Goal: Task Accomplishment & Management: Use online tool/utility

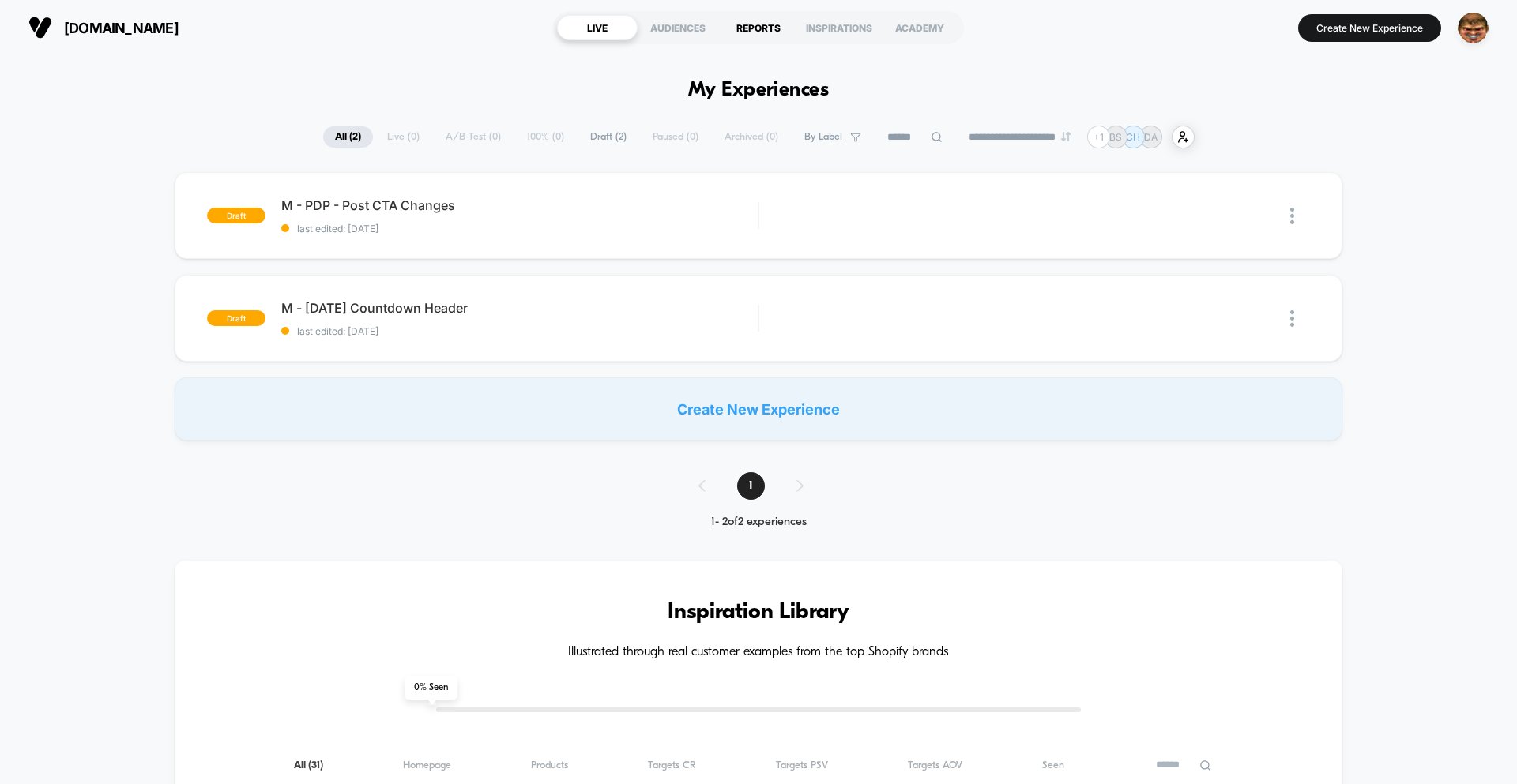
click at [756, 31] on div "REPORTS" at bounding box center [758, 28] width 81 height 26
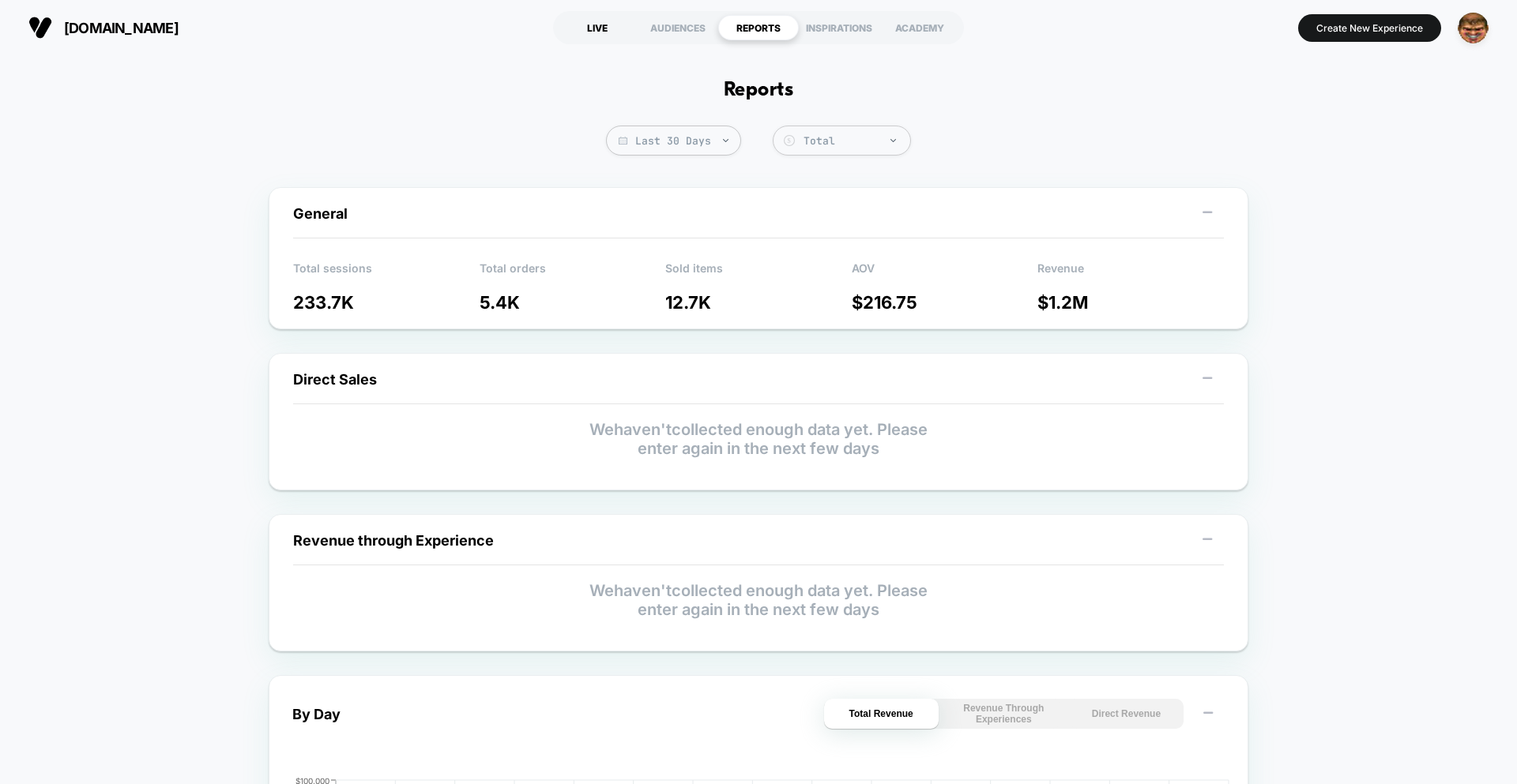
click at [582, 26] on div "LIVE" at bounding box center [597, 28] width 81 height 26
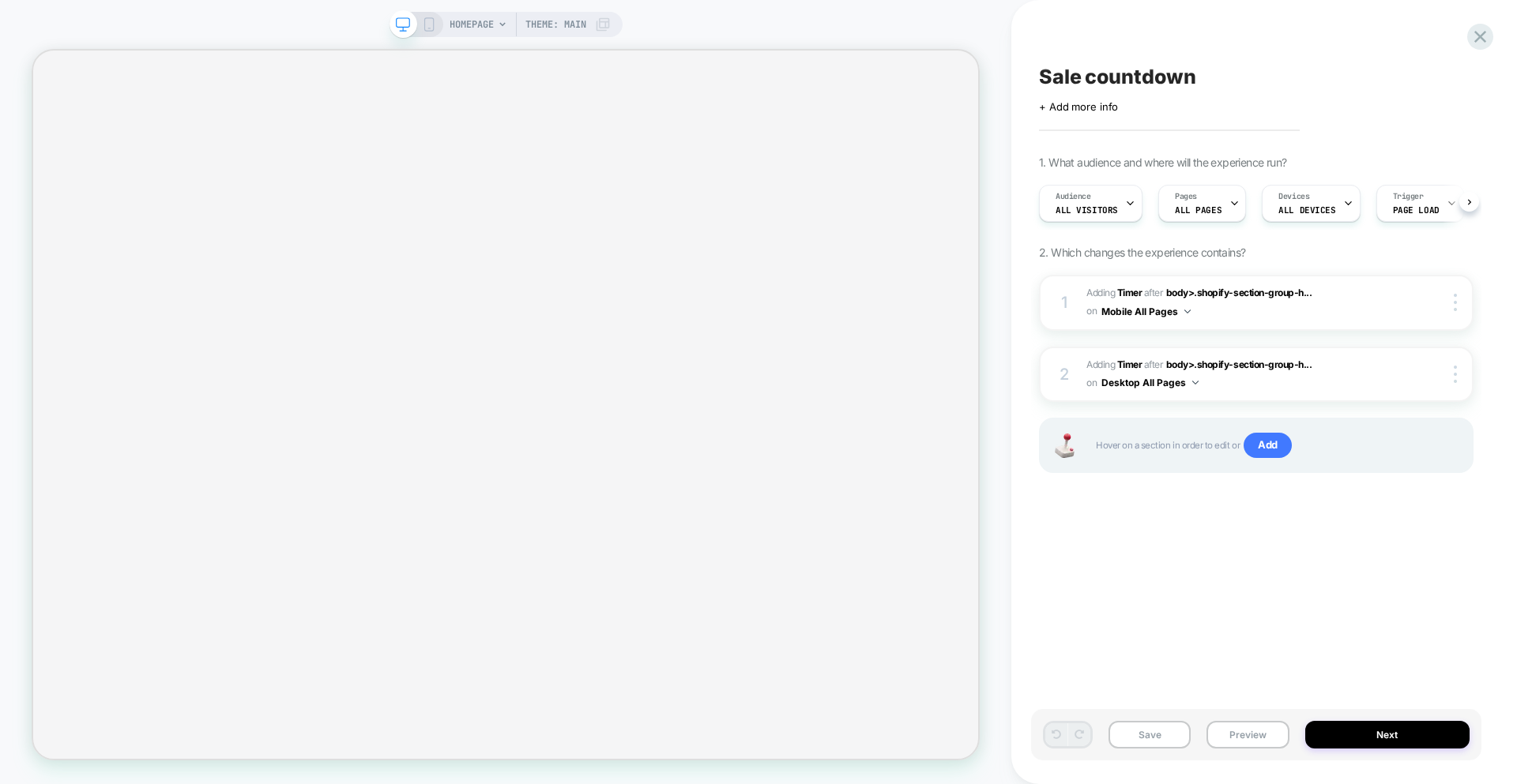
scroll to position [0, 1]
click at [1246, 316] on span "#_loomi_addon_1756459281152 Adding Timer AFTER body>.shopify-section-group-h...…" at bounding box center [1242, 302] width 312 height 37
click at [1228, 387] on span "#_loomi_addon_1756459746827 Adding Timer AFTER body>.shopify-section-group-h...…" at bounding box center [1242, 374] width 312 height 37
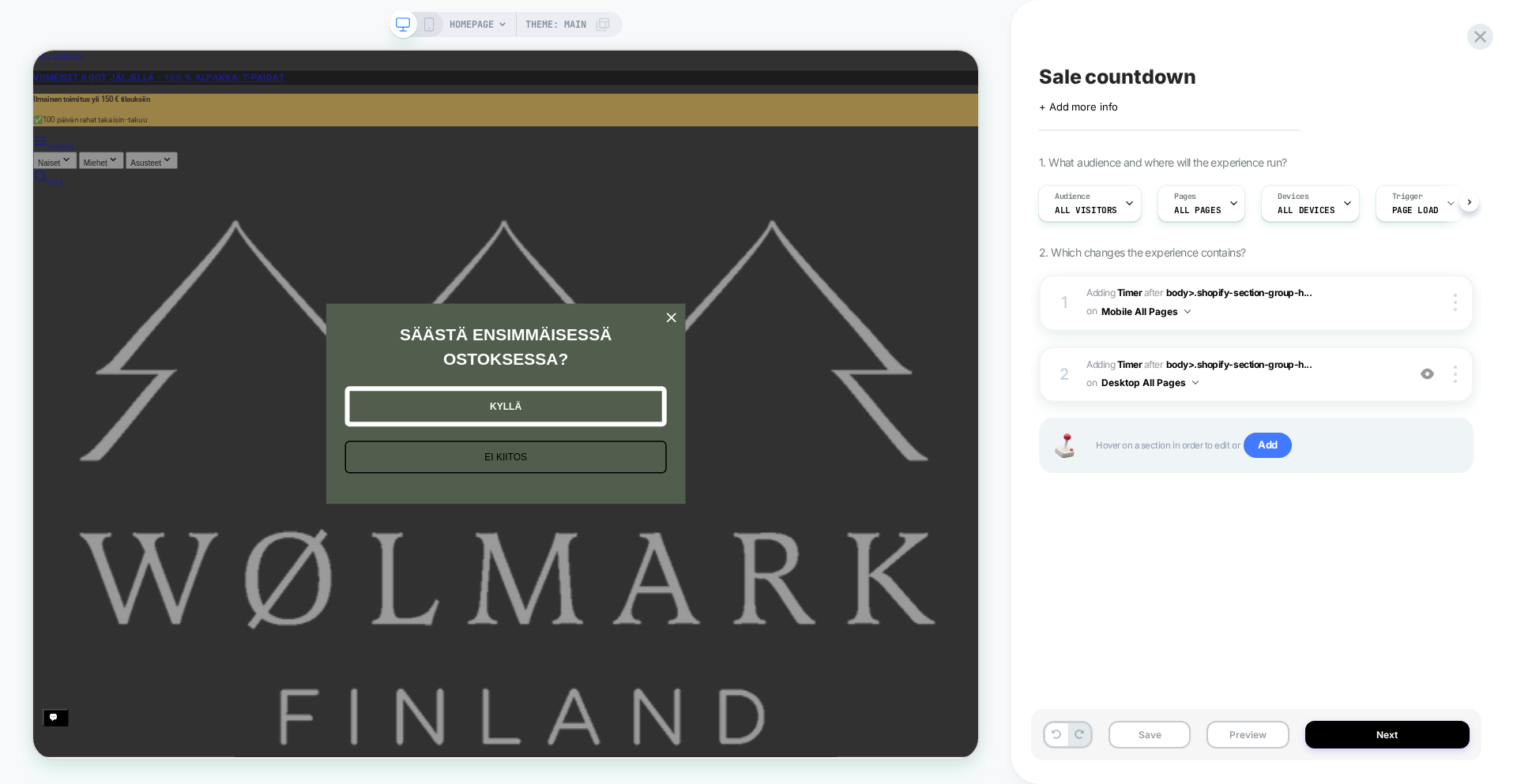
scroll to position [0, 0]
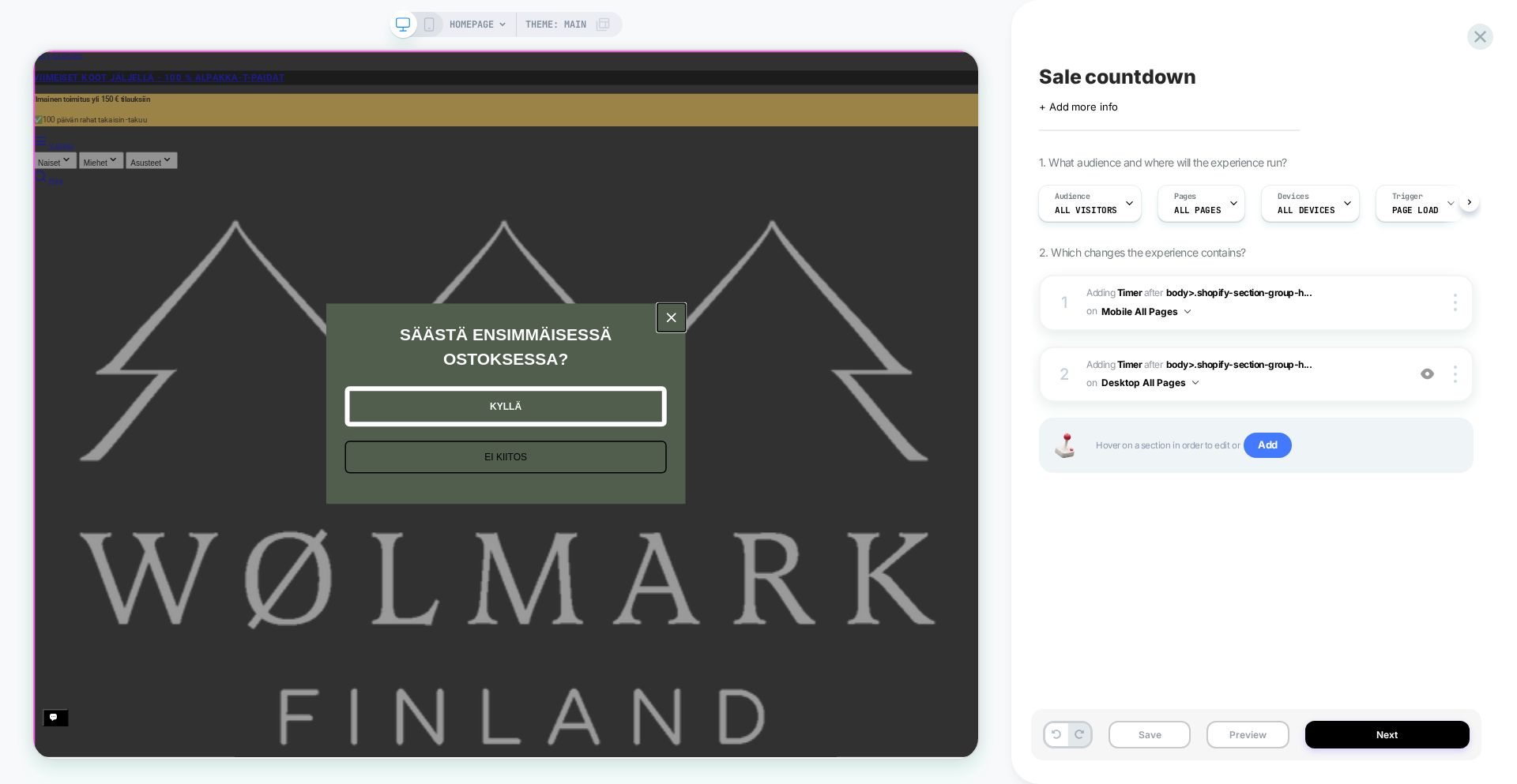
click at [886, 413] on icon "close icon" at bounding box center [883, 406] width 12 height 12
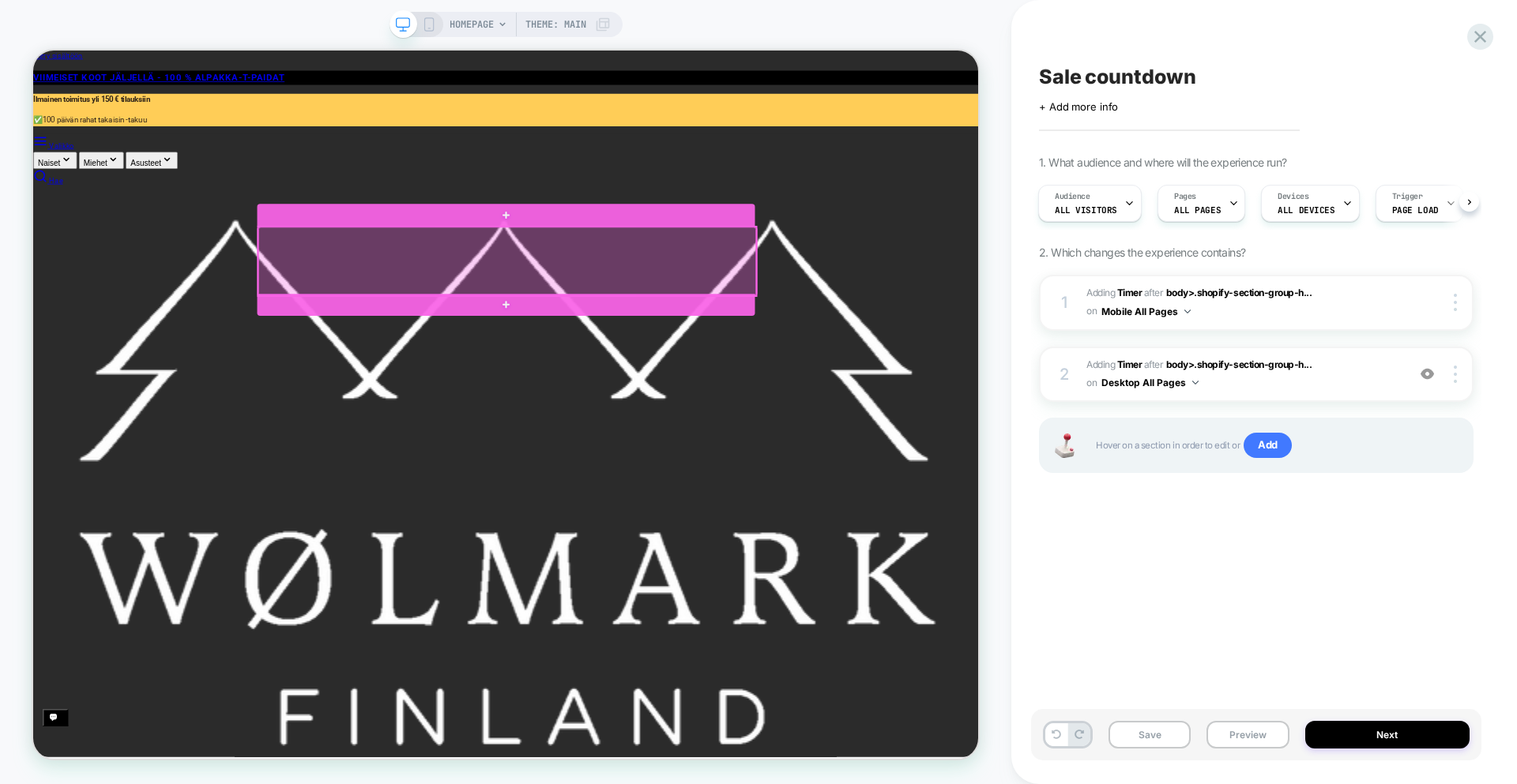
drag, startPoint x: 974, startPoint y: 304, endPoint x: 958, endPoint y: 305, distance: 16.0
click at [958, 305] on div at bounding box center [665, 332] width 663 height 91
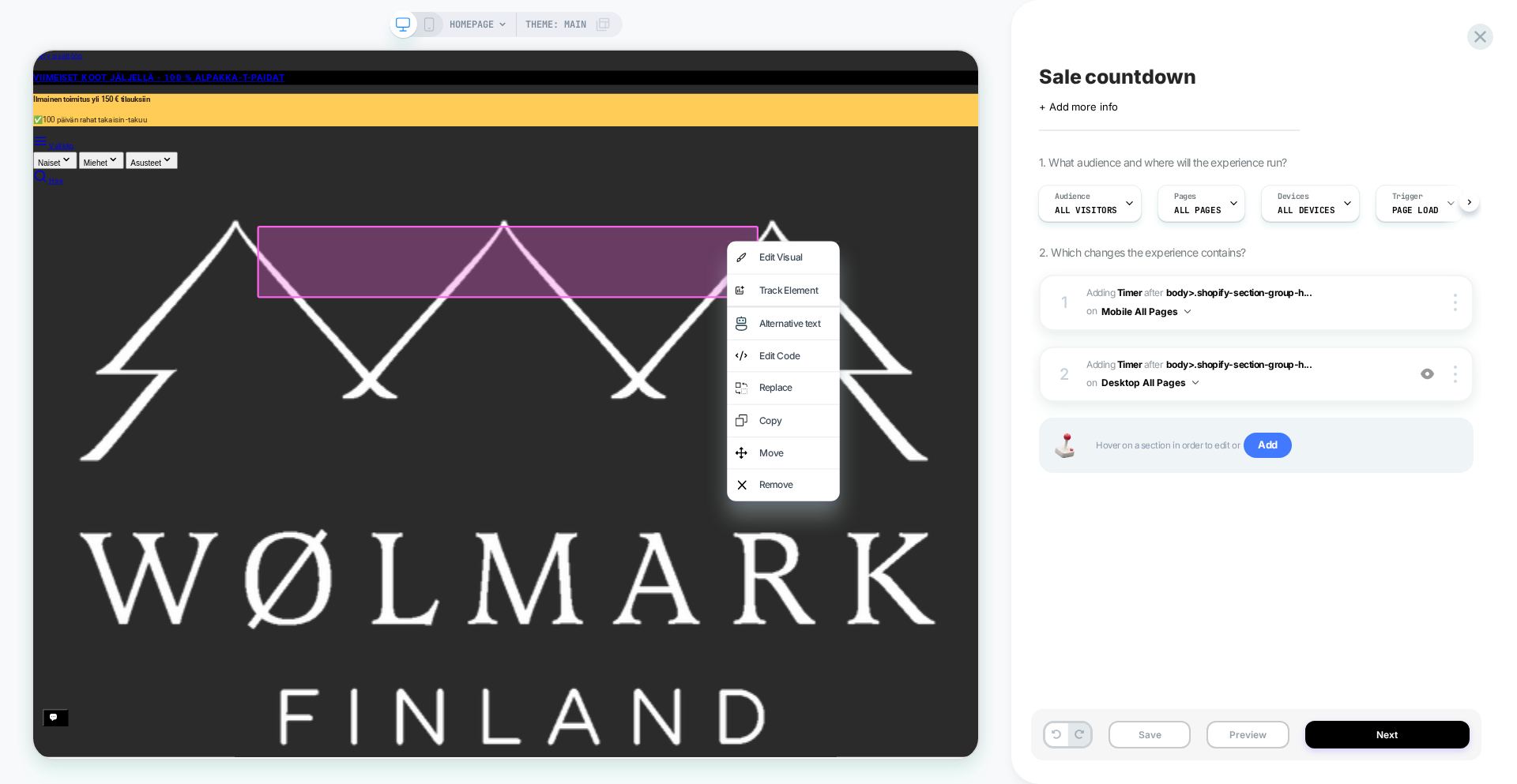
click at [811, 310] on div at bounding box center [665, 332] width 668 height 96
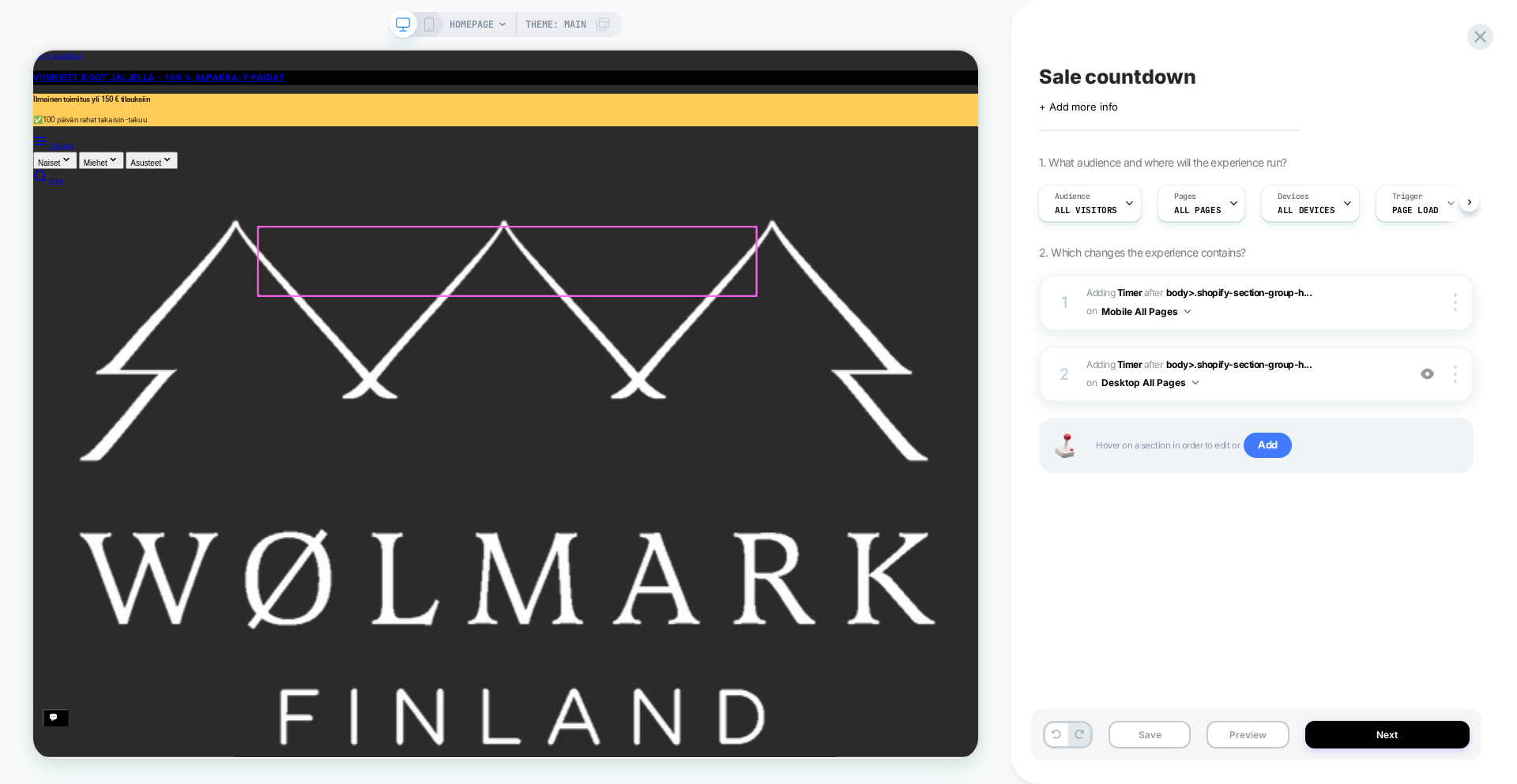
click at [684, 311] on div at bounding box center [665, 332] width 663 height 91
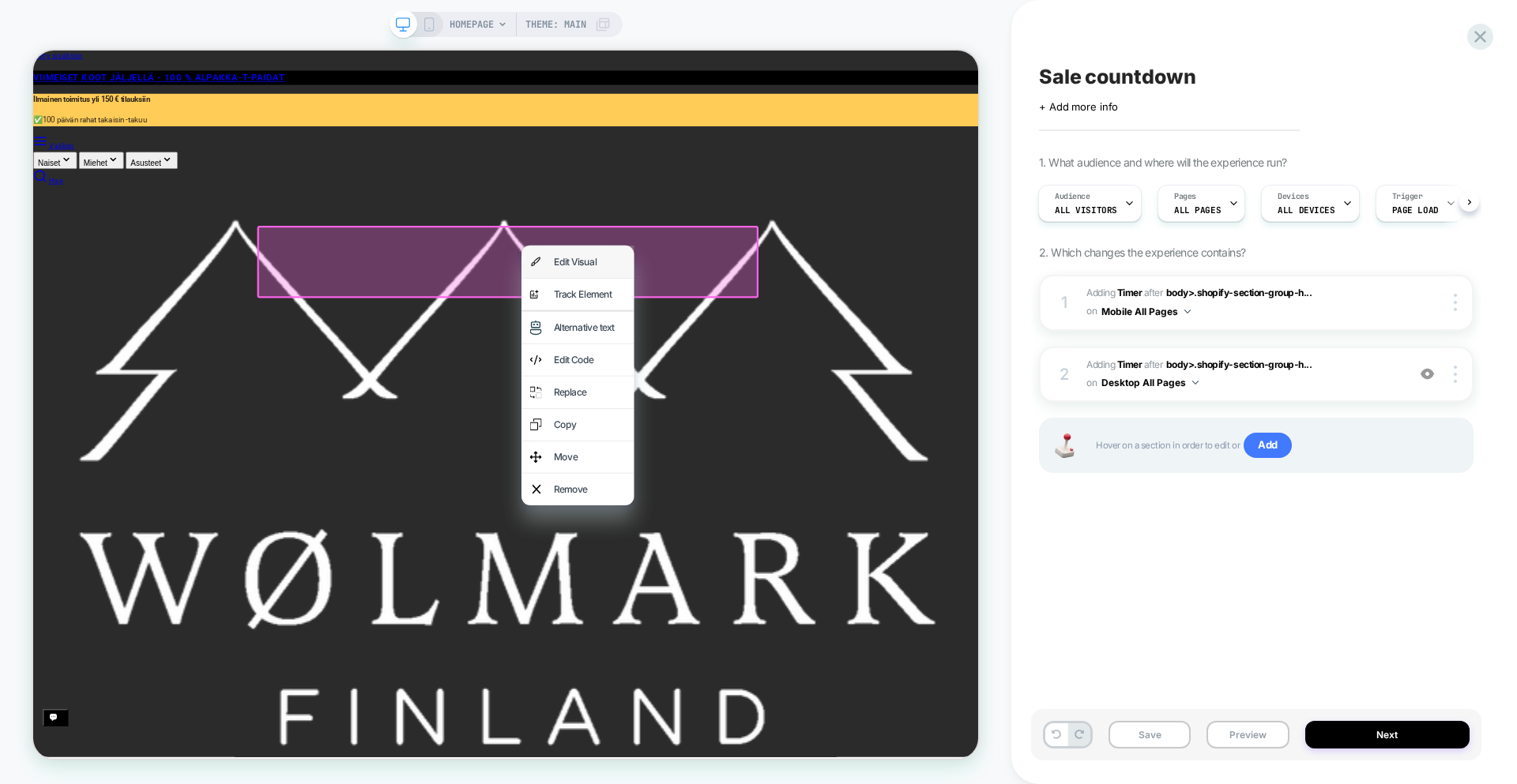
click at [710, 330] on div "Edit Visual" at bounding box center [759, 332] width 150 height 43
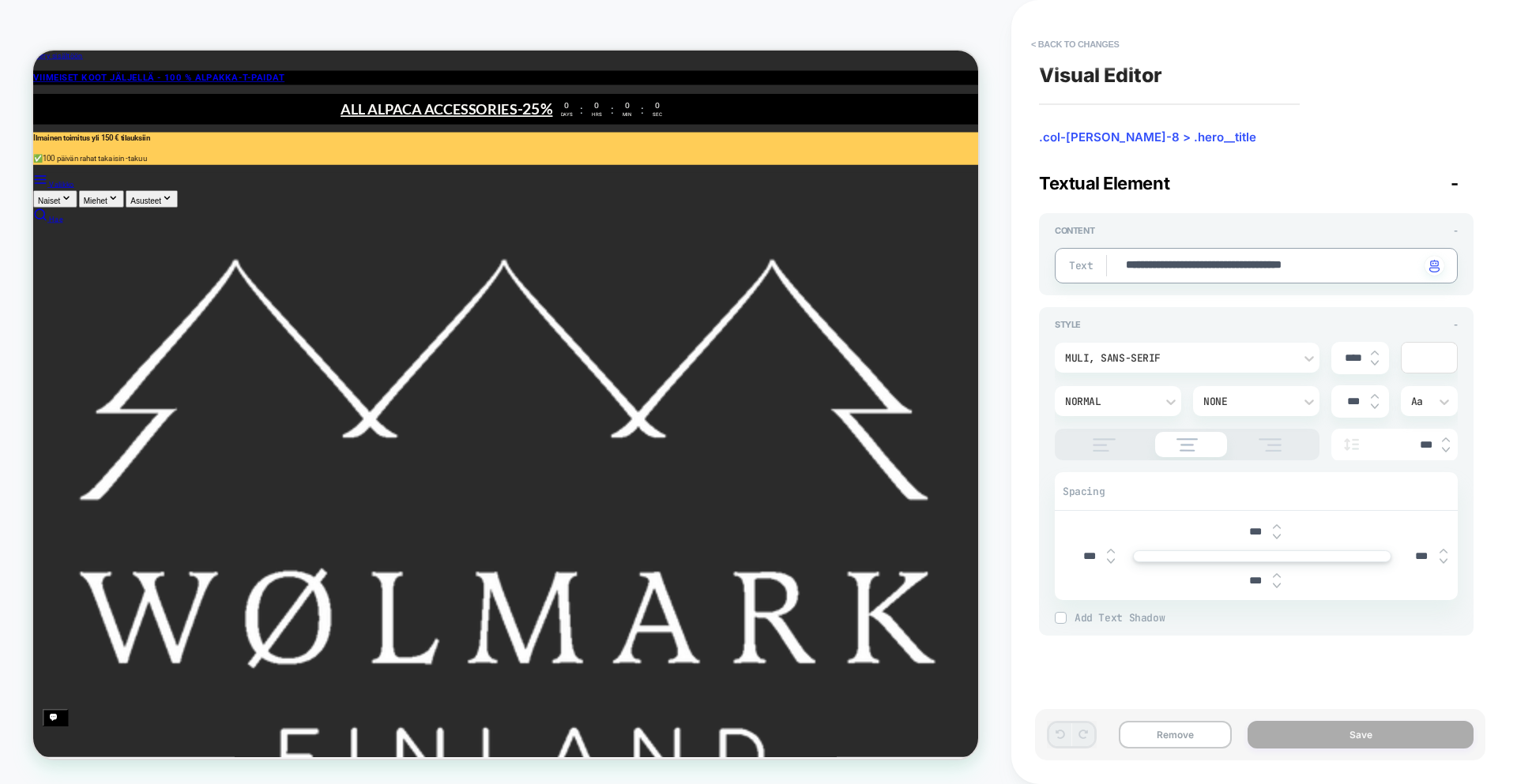
drag, startPoint x: 1381, startPoint y: 265, endPoint x: 1094, endPoint y: 263, distance: 287.0
type textarea "*"
click at [1072, 43] on button "< Back to changes" at bounding box center [1075, 44] width 105 height 26
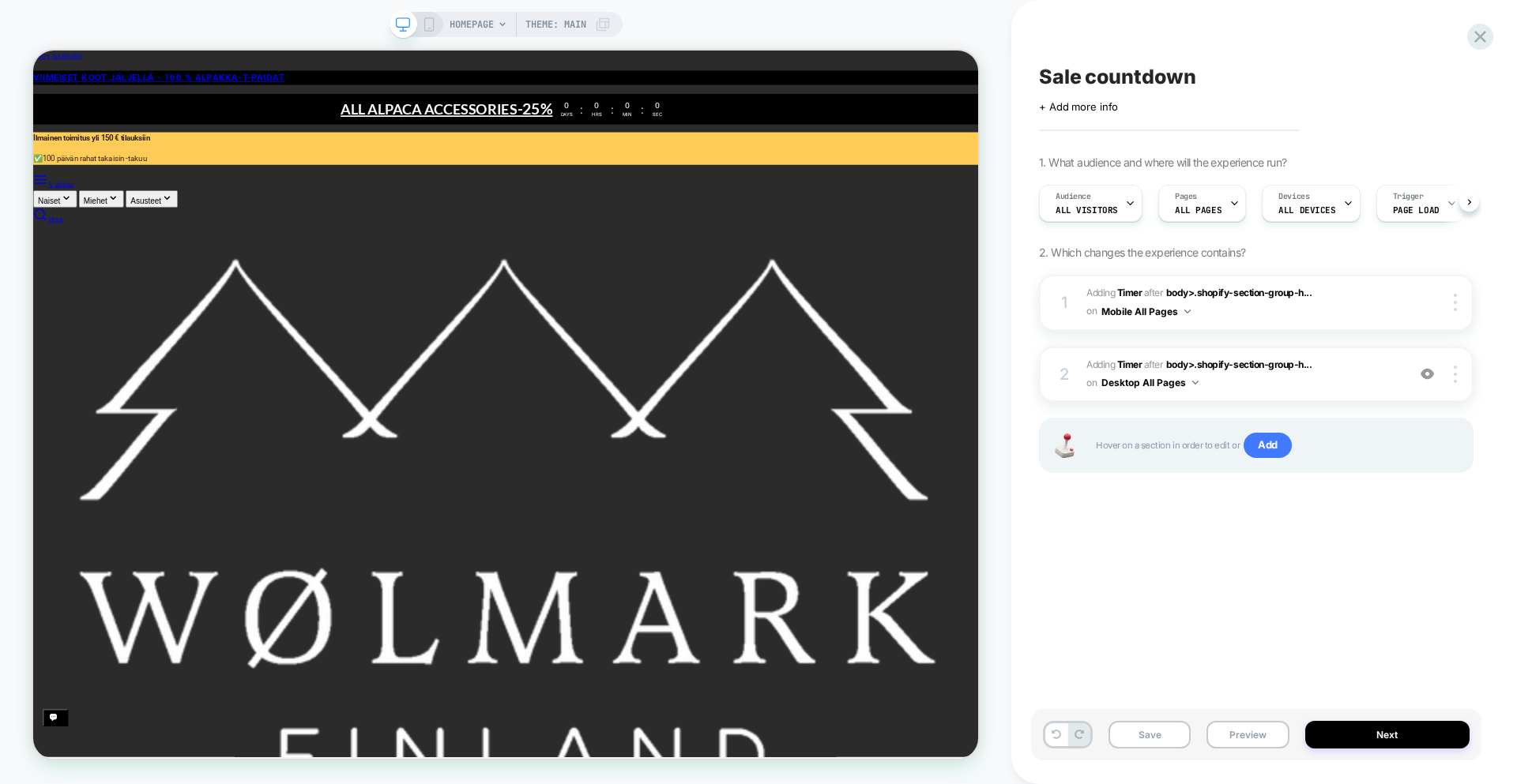
scroll to position [0, 1]
click at [1468, 34] on div at bounding box center [1480, 37] width 32 height 32
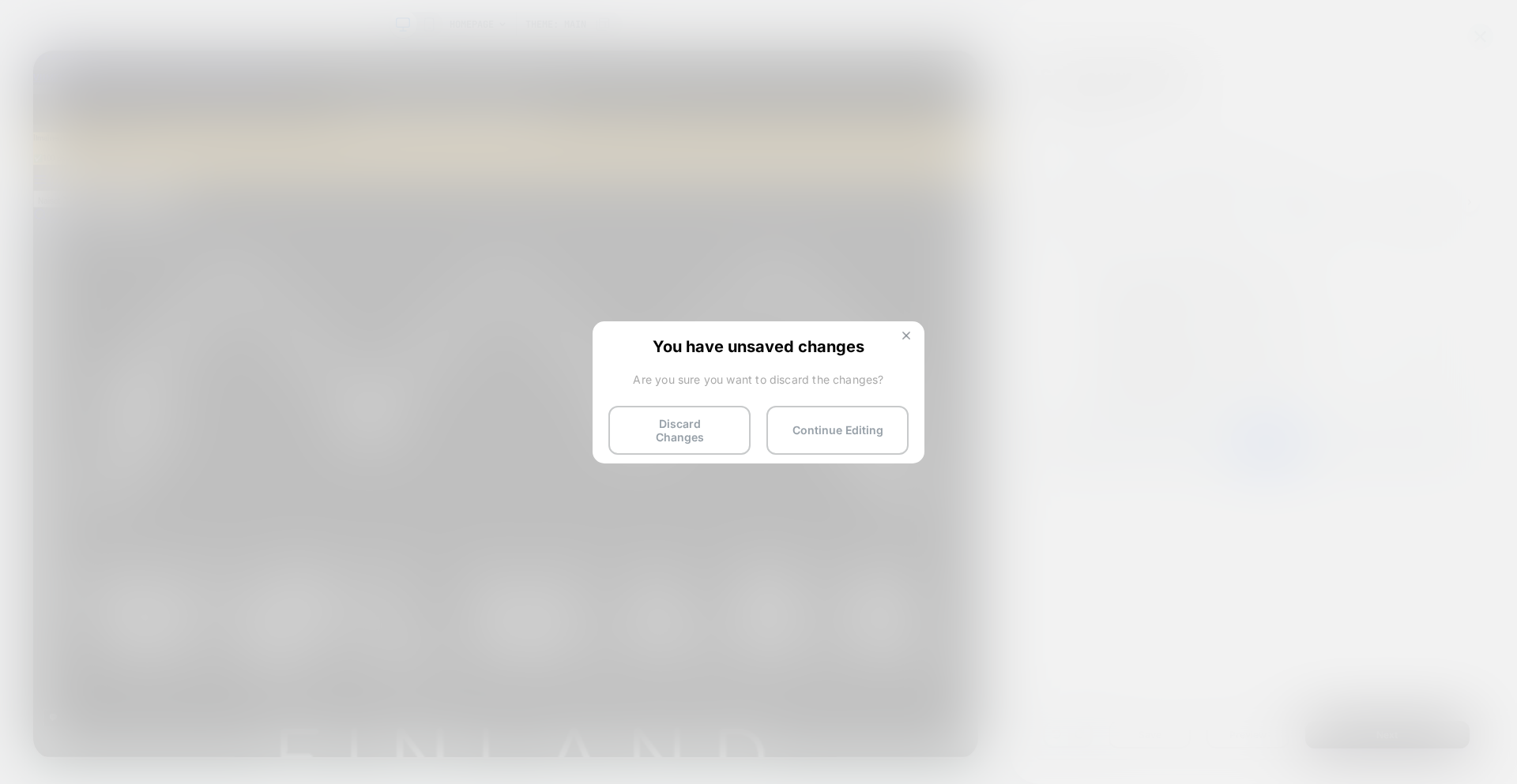
click at [905, 338] on img at bounding box center [906, 335] width 8 height 8
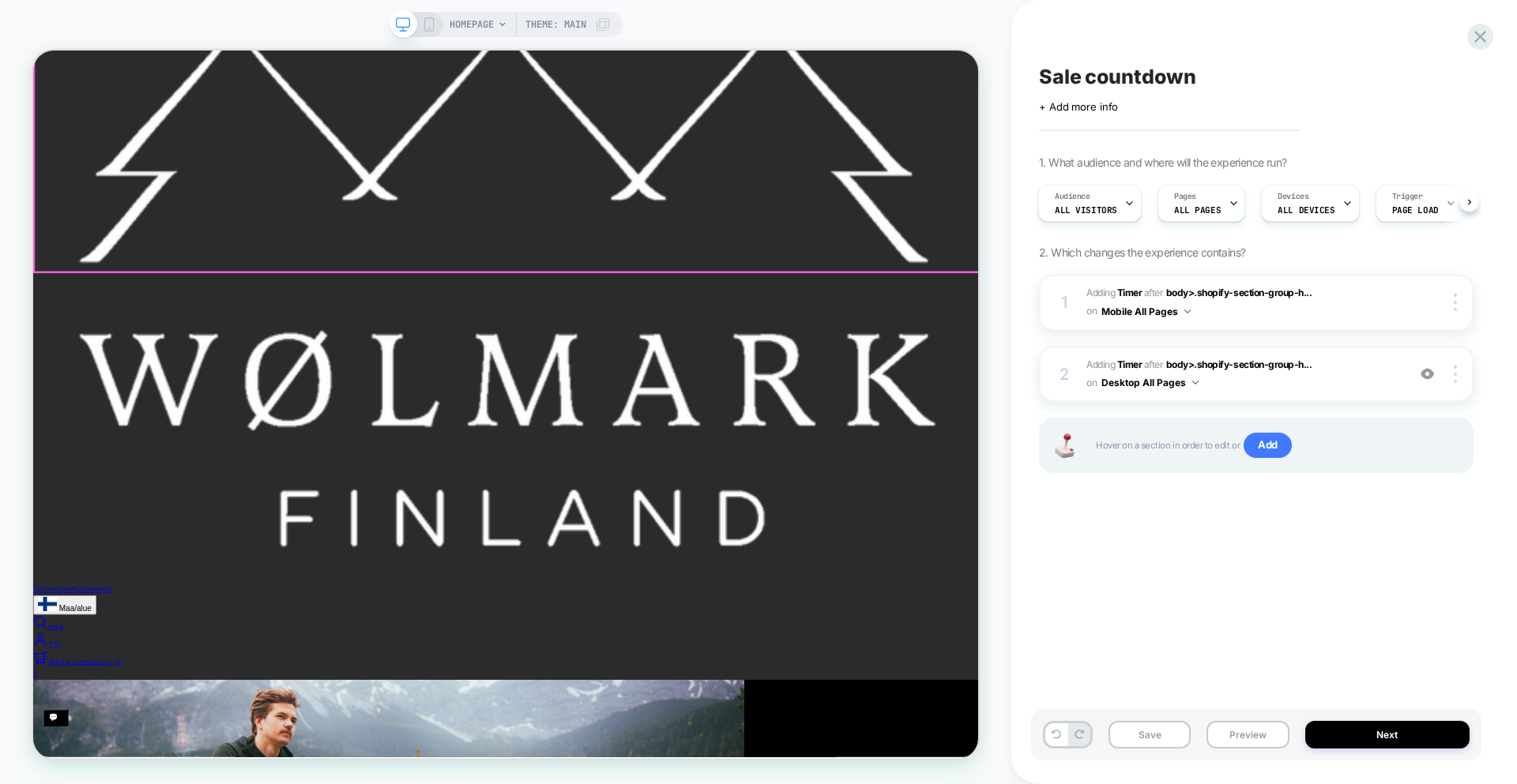
scroll to position [503, 0]
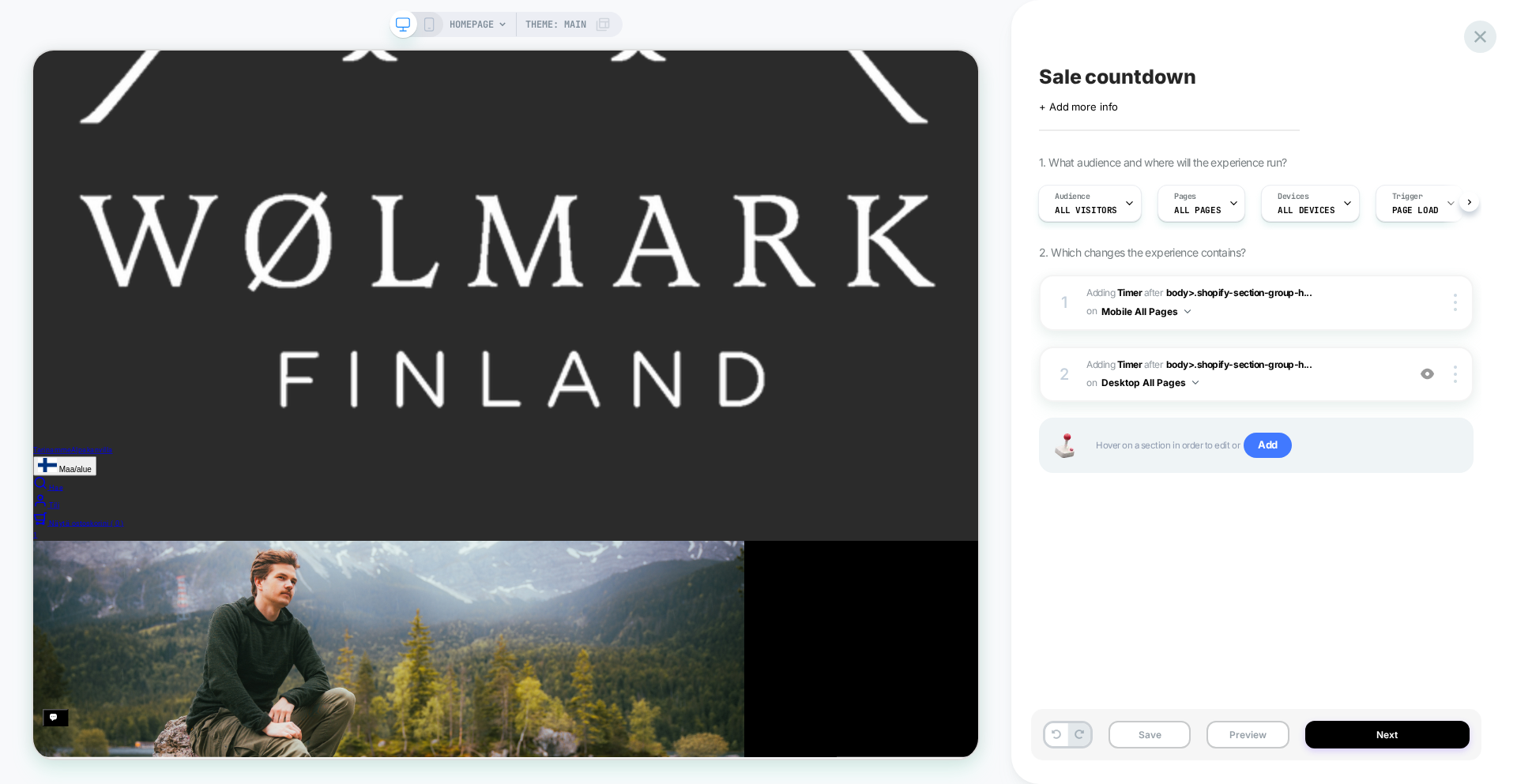
click at [1473, 41] on icon at bounding box center [1480, 36] width 21 height 21
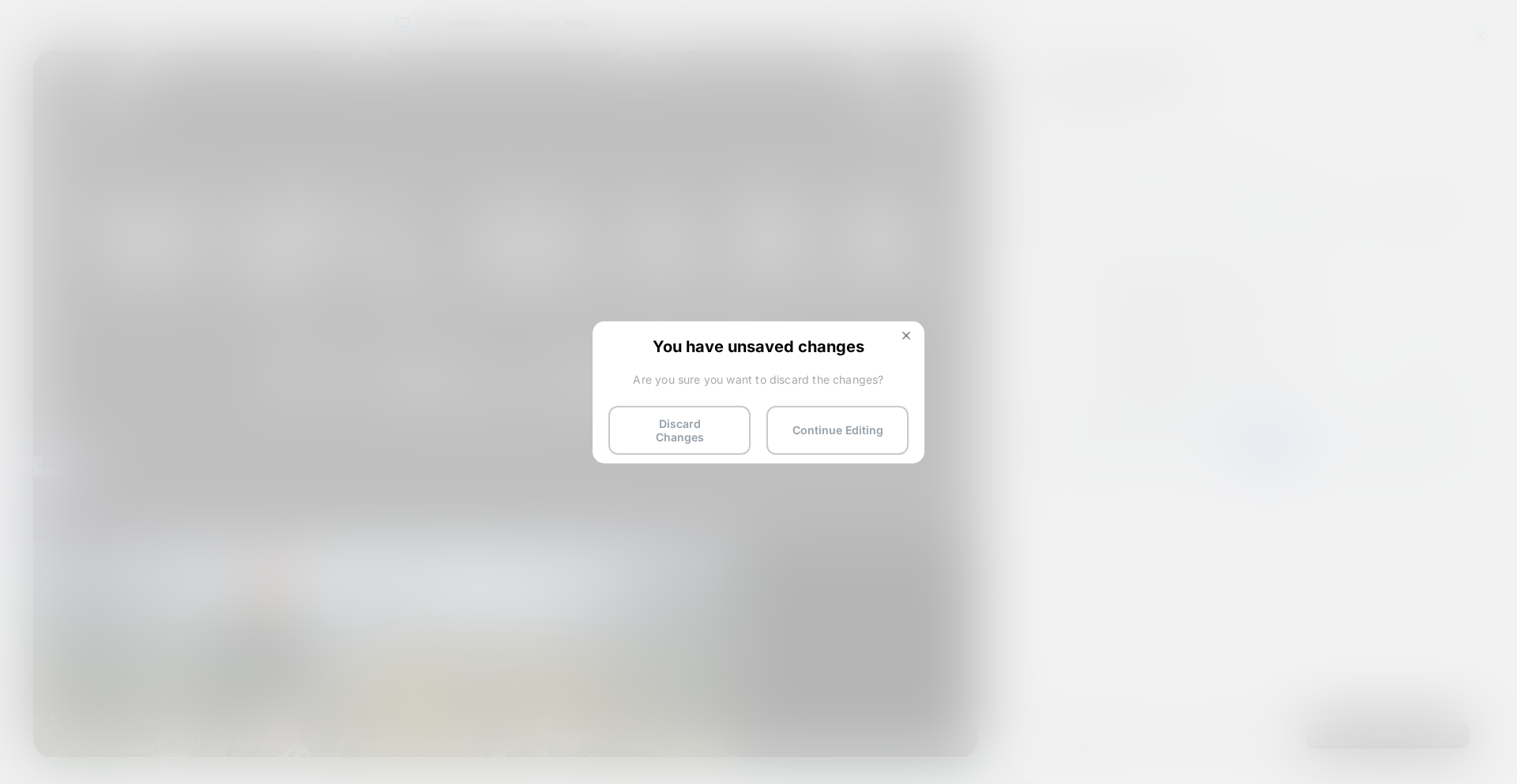
click at [689, 425] on button "Discard Changes" at bounding box center [680, 430] width 143 height 49
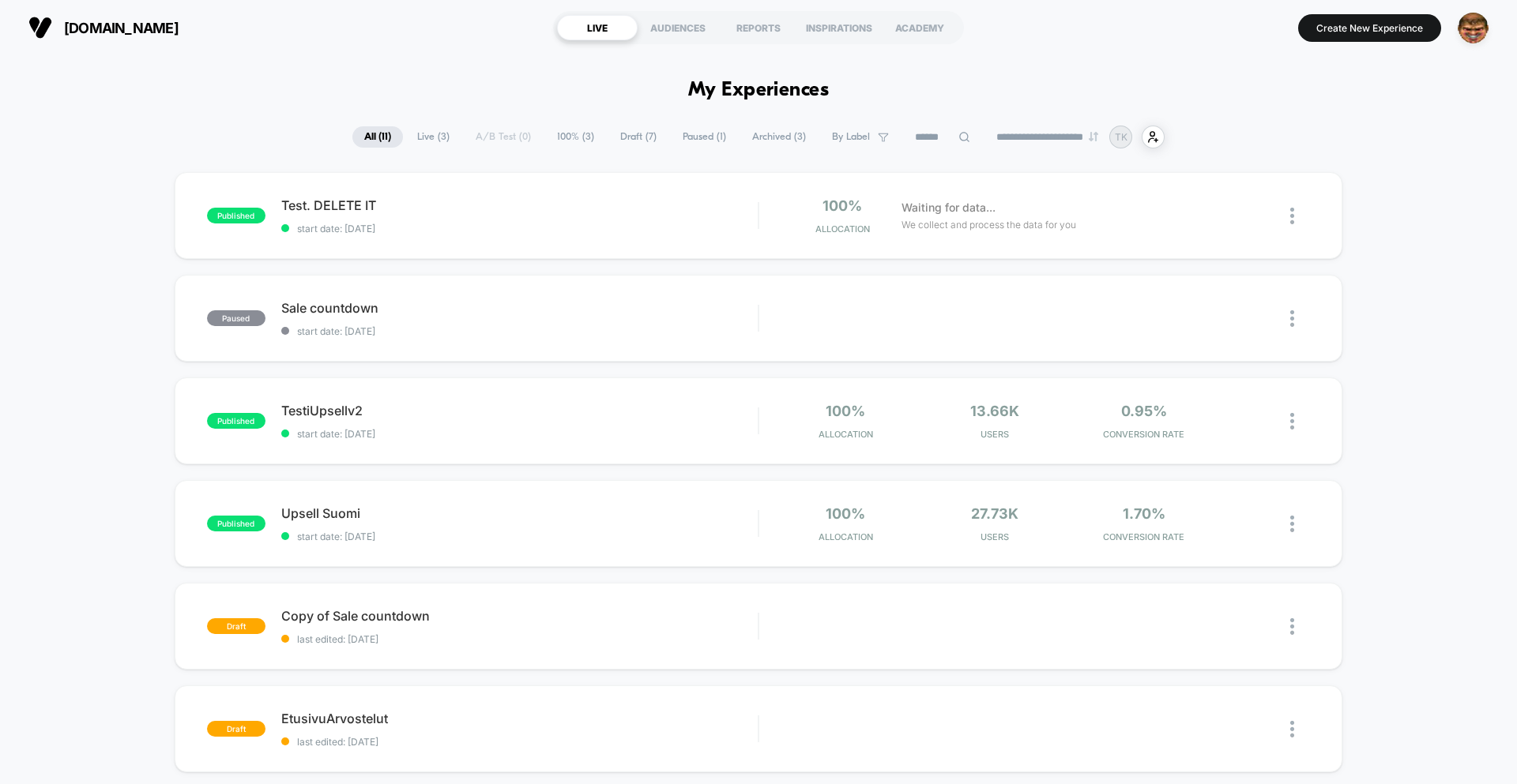
click at [1428, 133] on div "**********" at bounding box center [758, 137] width 1517 height 23
